Goal: Go to known website: Access a specific website the user already knows

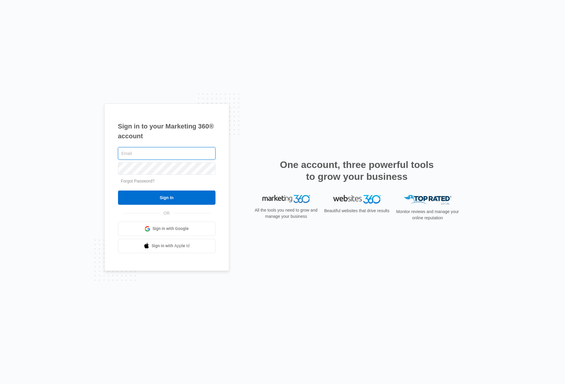
click at [163, 154] on input "text" at bounding box center [166, 153] width 97 height 12
click at [0, 384] on com-1password-button at bounding box center [0, 384] width 0 height 0
type input "[EMAIL_ADDRESS][DOMAIN_NAME]"
